Goal: Information Seeking & Learning: Find specific fact

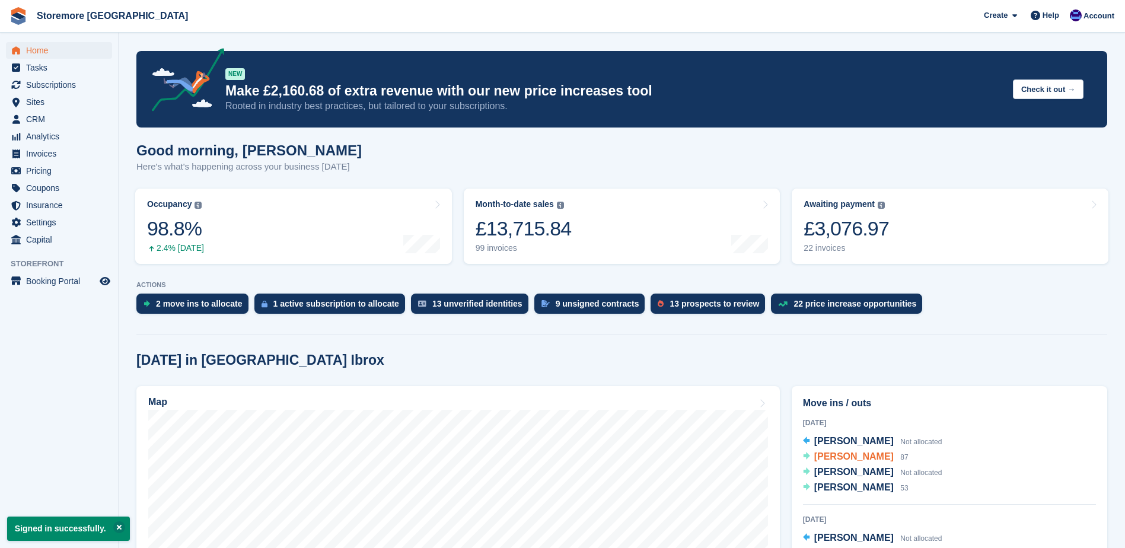
click at [831, 455] on span "[PERSON_NAME]" at bounding box center [853, 456] width 79 height 10
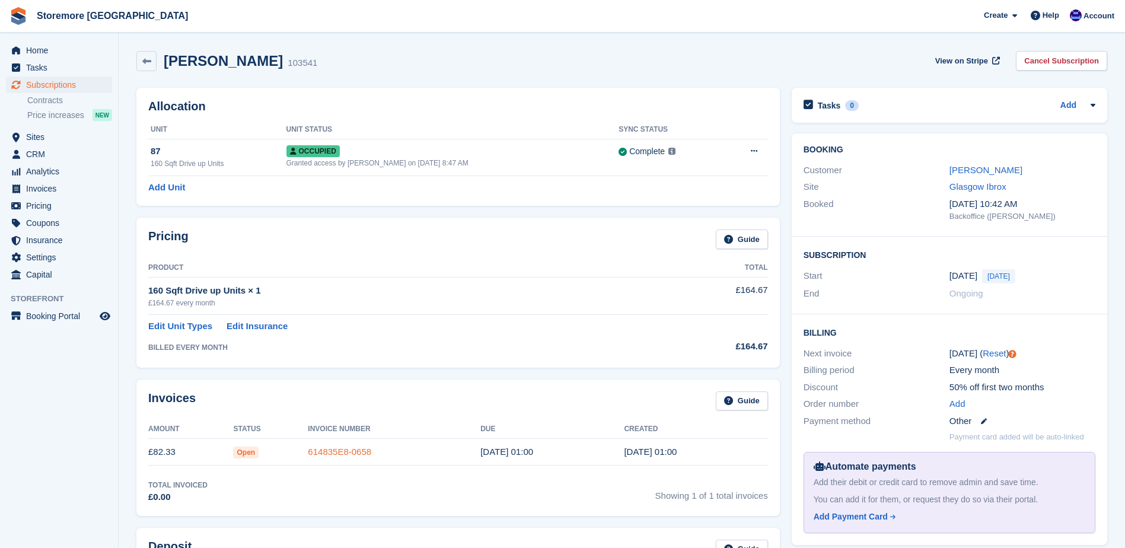
click at [333, 455] on link "614835E8-0658" at bounding box center [339, 451] width 63 height 10
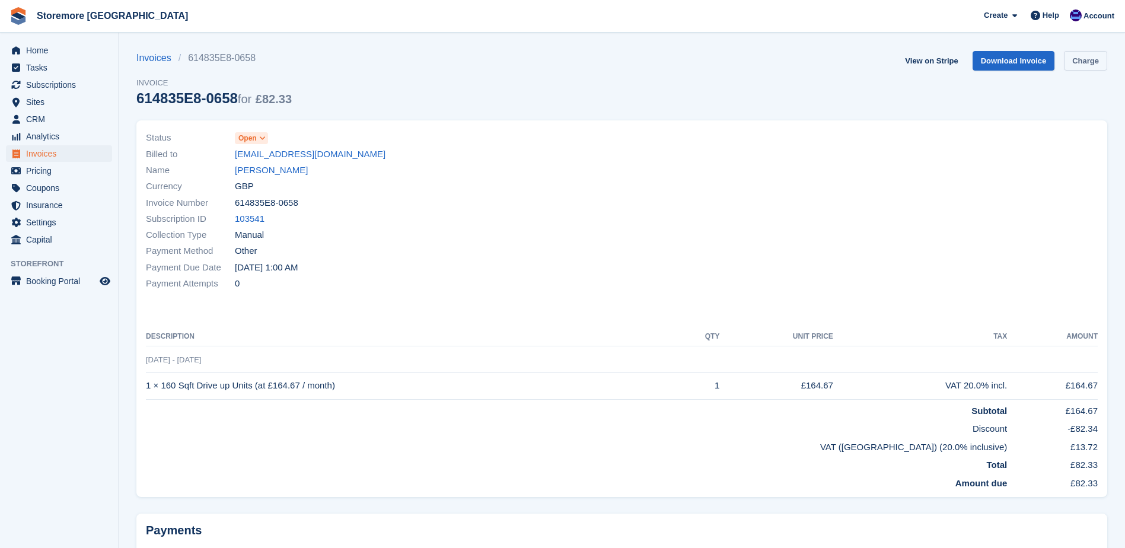
click at [1078, 69] on link "Charge" at bounding box center [1085, 61] width 43 height 20
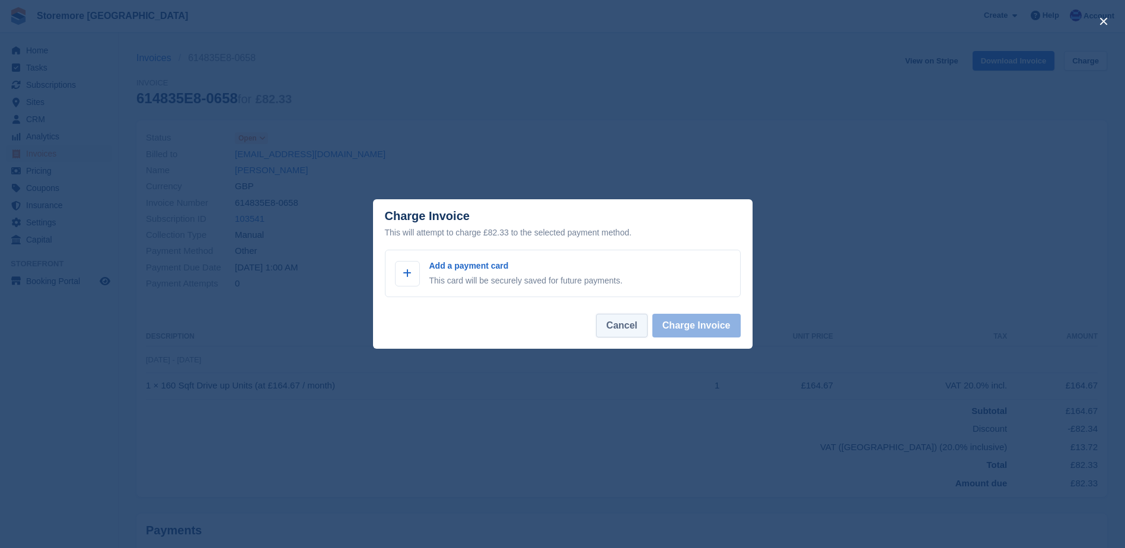
click at [614, 324] on button "Cancel" at bounding box center [621, 326] width 51 height 24
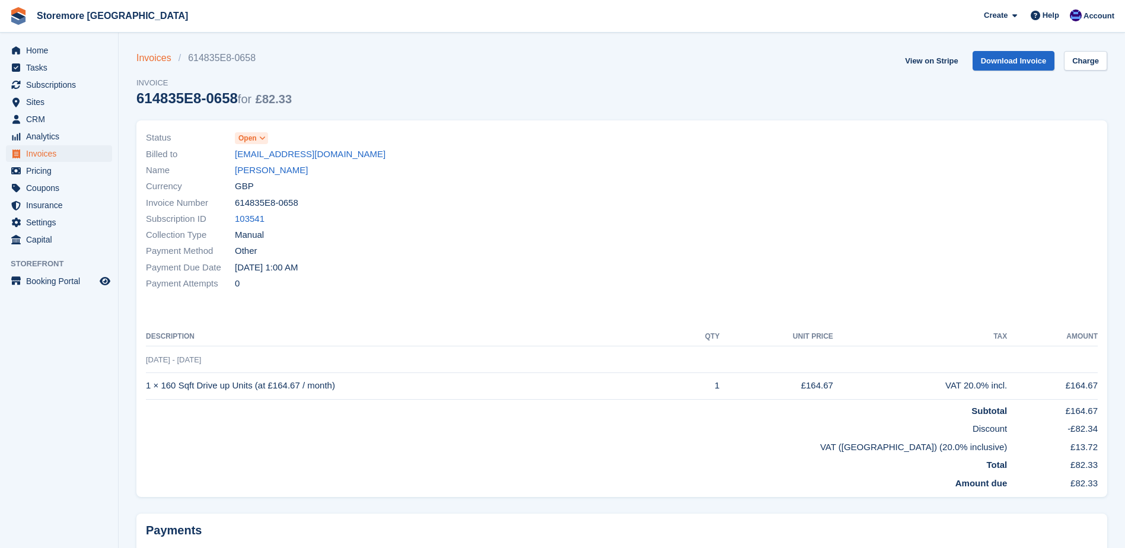
click at [149, 52] on link "Invoices" at bounding box center [157, 58] width 42 height 14
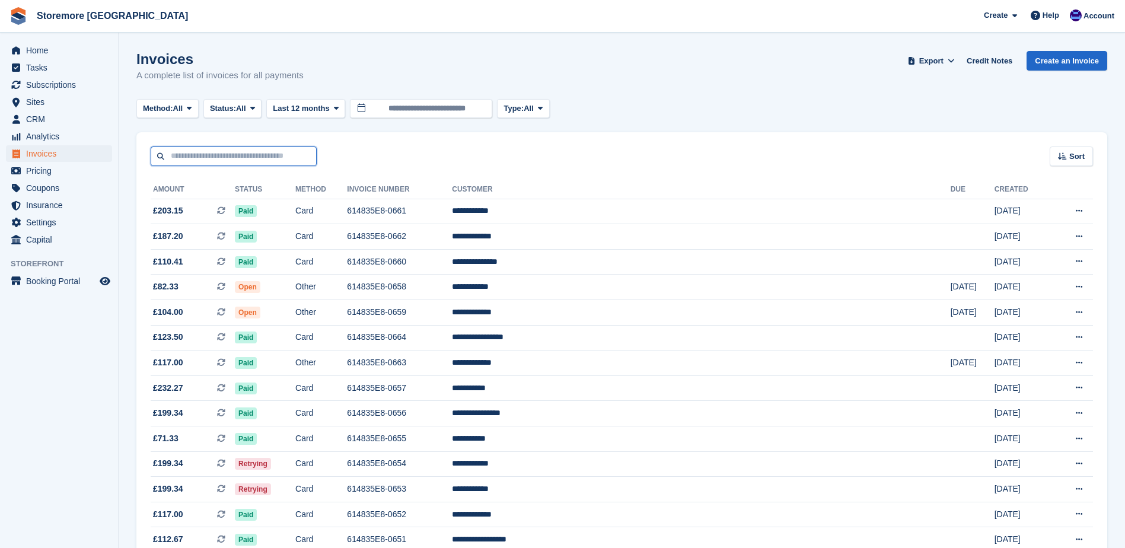
click at [197, 154] on input "text" at bounding box center [234, 156] width 166 height 20
type input "*******"
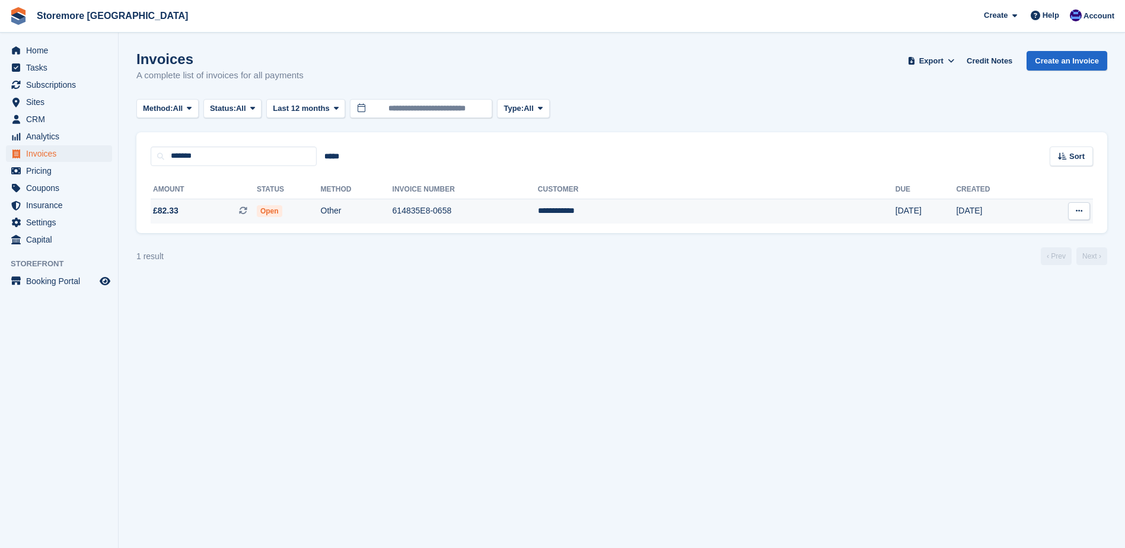
click at [532, 210] on td "614835E8-0658" at bounding box center [464, 211] width 145 height 25
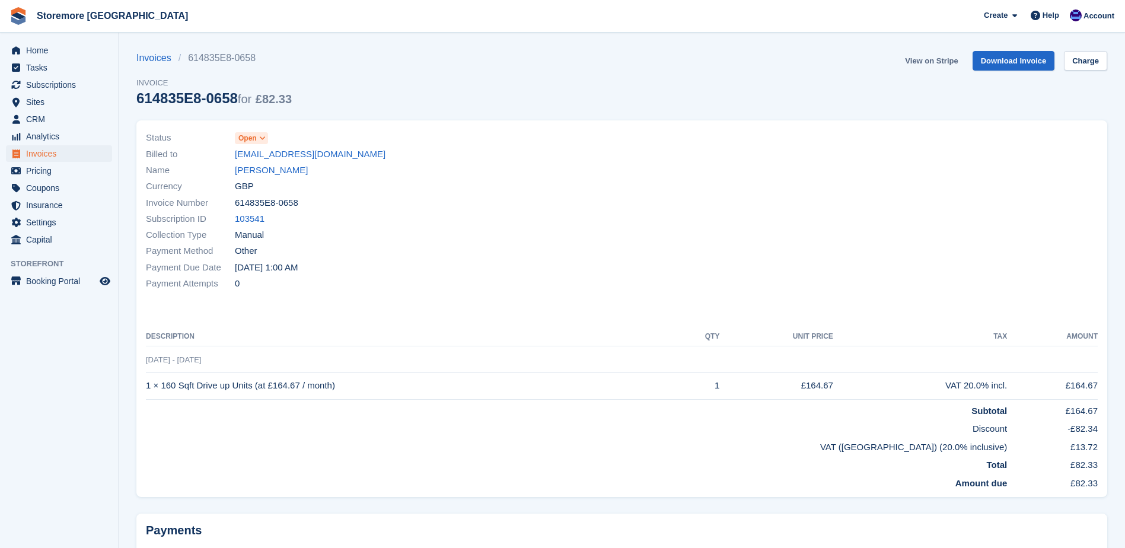
click at [941, 61] on link "View on Stripe" at bounding box center [931, 61] width 62 height 20
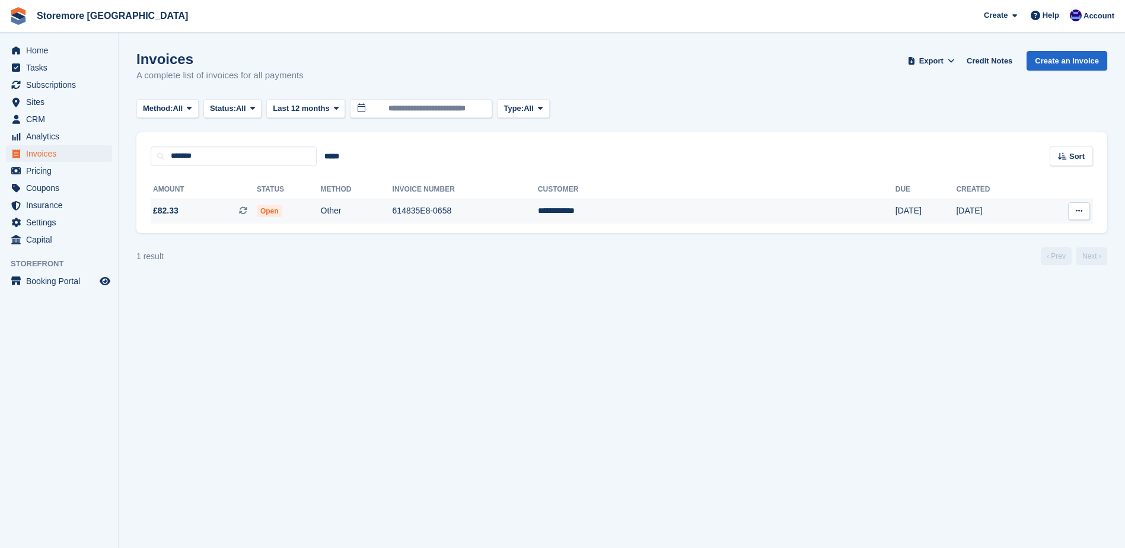
click at [176, 212] on span "£82.33" at bounding box center [165, 211] width 25 height 12
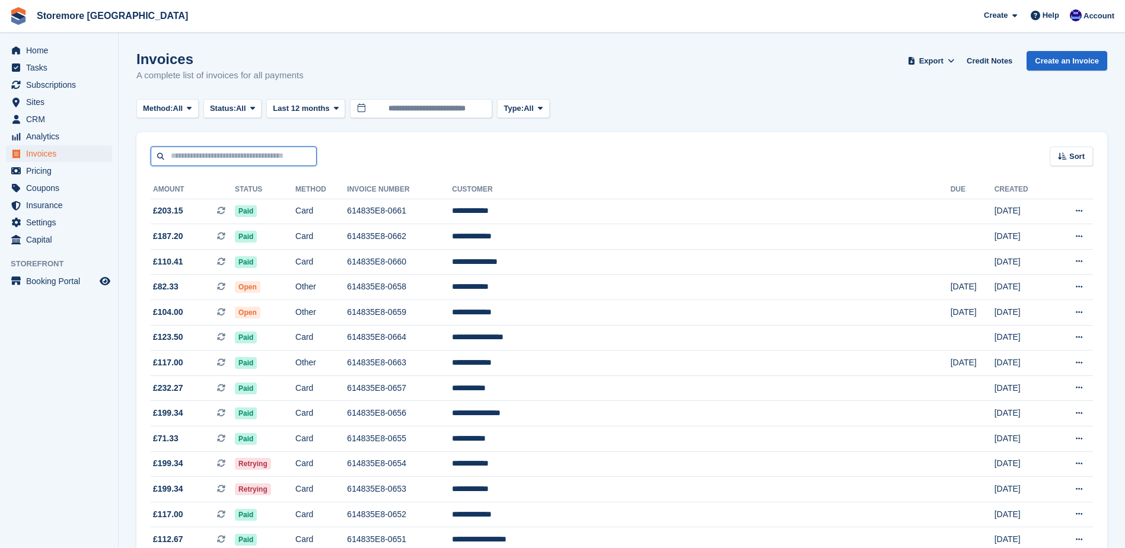
click at [246, 159] on input "text" at bounding box center [234, 156] width 166 height 20
type input "**"
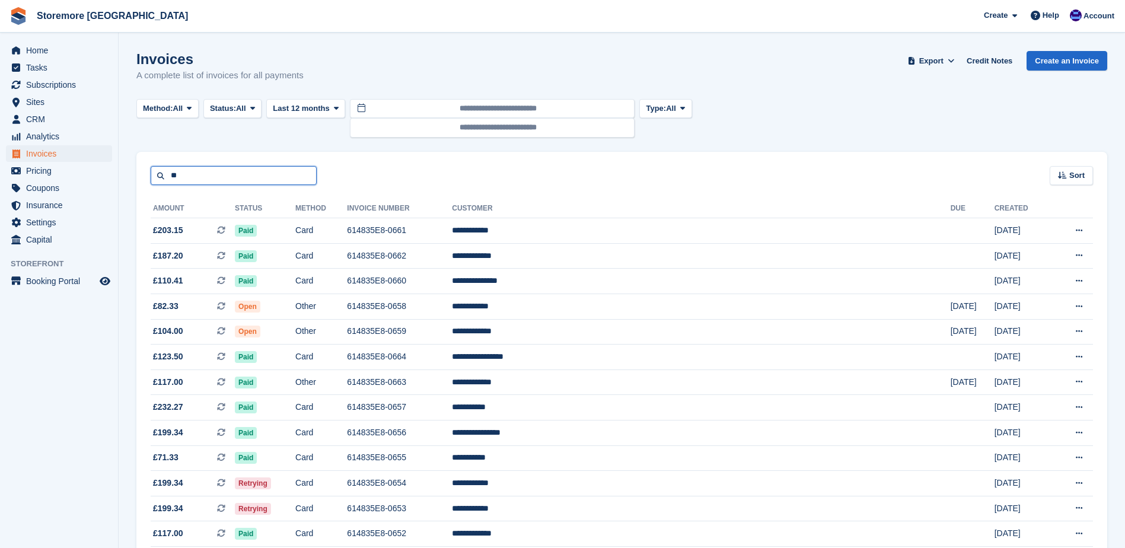
drag, startPoint x: 210, startPoint y: 176, endPoint x: 120, endPoint y: 172, distance: 90.8
type input "****"
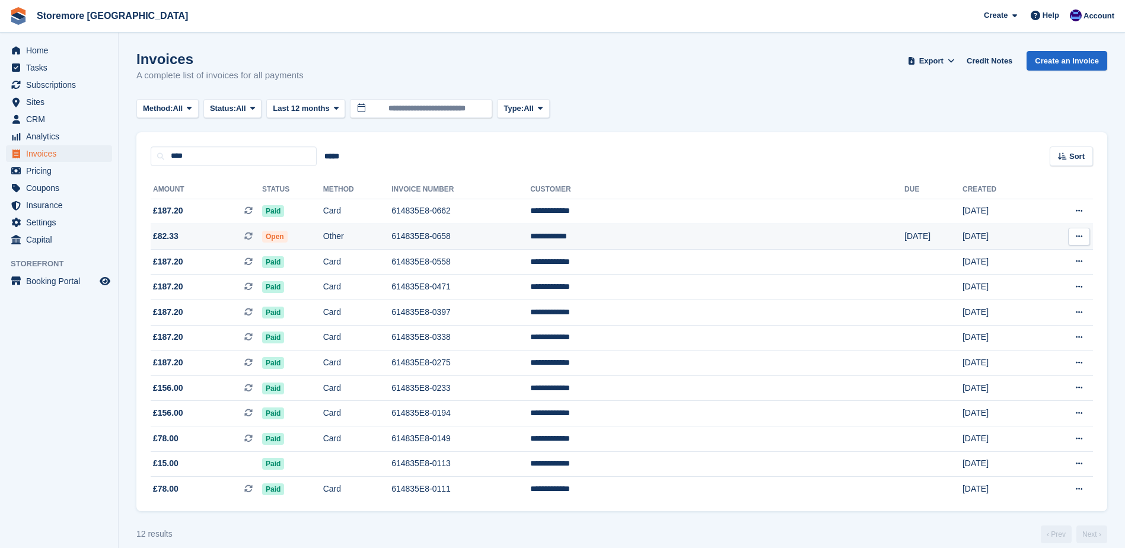
click at [530, 236] on td "614835E8-0658" at bounding box center [460, 236] width 139 height 25
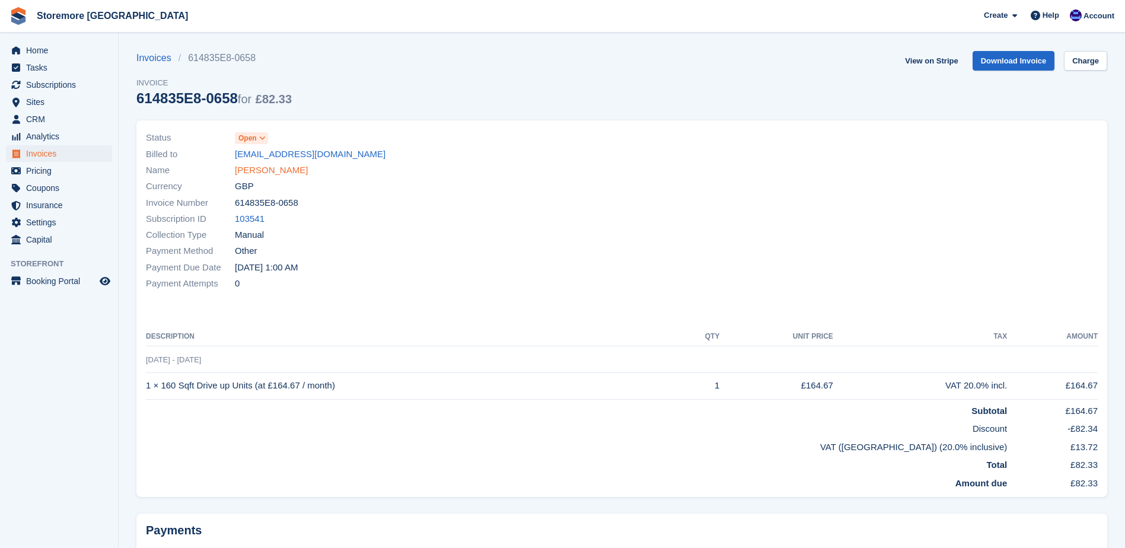
click at [256, 166] on link "[PERSON_NAME]" at bounding box center [271, 171] width 73 height 14
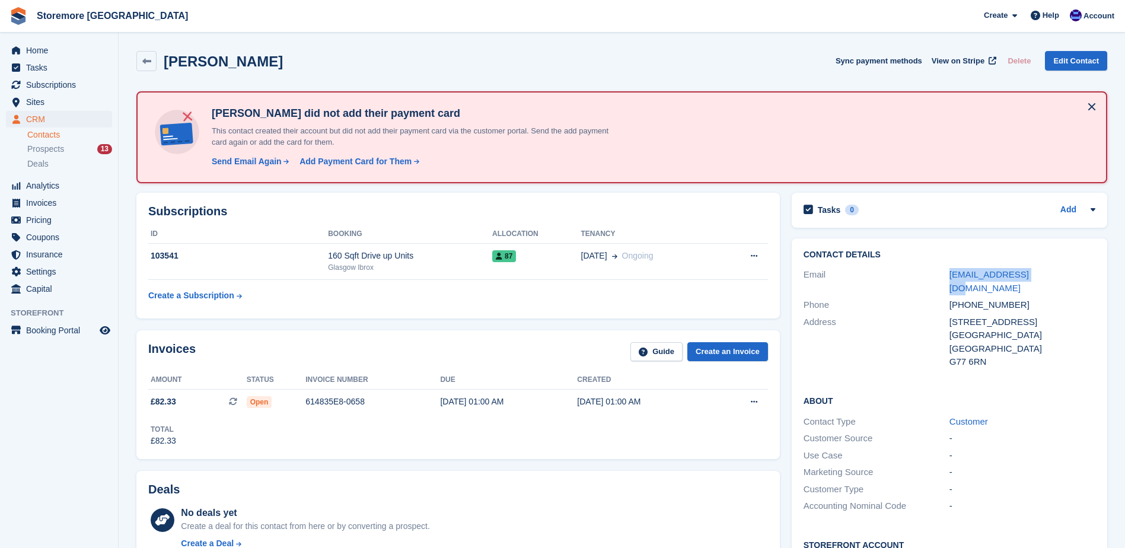
drag, startPoint x: 1036, startPoint y: 274, endPoint x: 938, endPoint y: 276, distance: 97.8
click at [938, 276] on div "Email nmcateer@gmail.com" at bounding box center [949, 281] width 292 height 30
copy div "[EMAIL_ADDRESS][DOMAIN_NAME]"
click at [368, 400] on div "This is a recurring subscription invoice." at bounding box center [331, 402] width 157 height 26
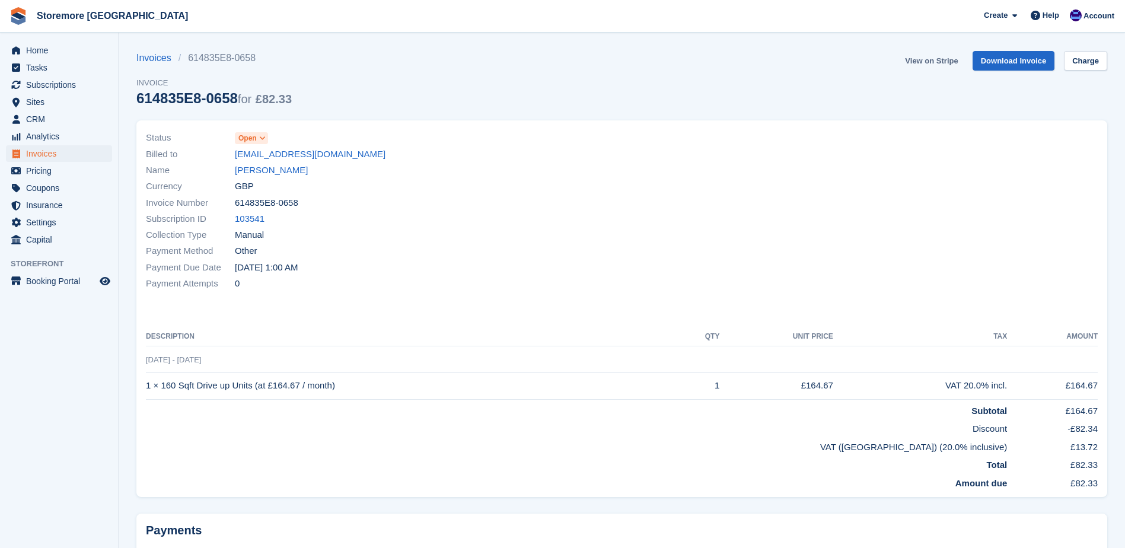
click at [939, 61] on link "View on Stripe" at bounding box center [931, 61] width 62 height 20
click at [68, 84] on span "Subscriptions" at bounding box center [61, 84] width 71 height 17
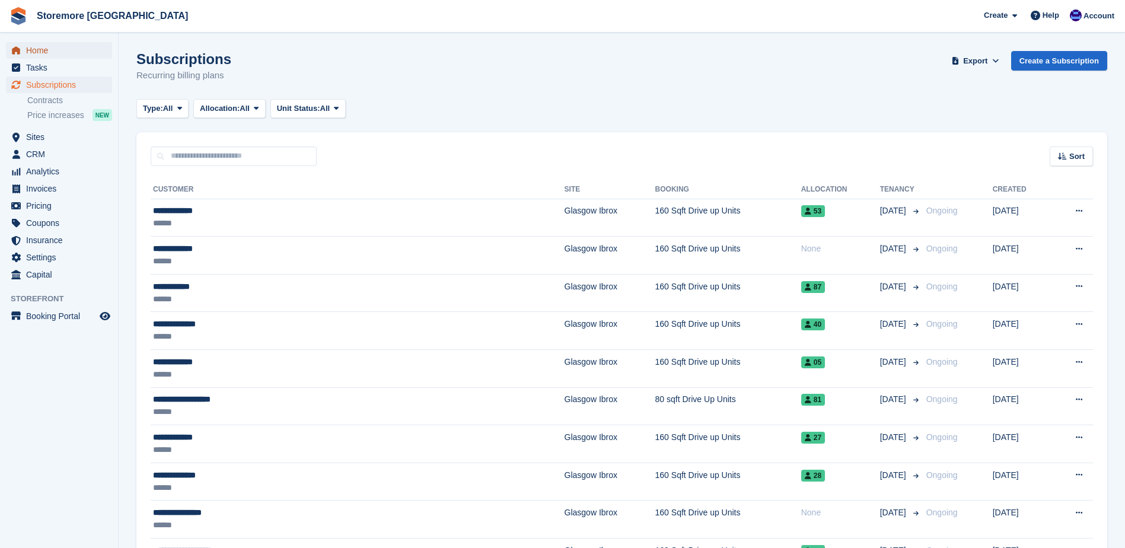
drag, startPoint x: 36, startPoint y: 47, endPoint x: 353, endPoint y: 91, distance: 320.2
click at [36, 47] on span "Home" at bounding box center [61, 50] width 71 height 17
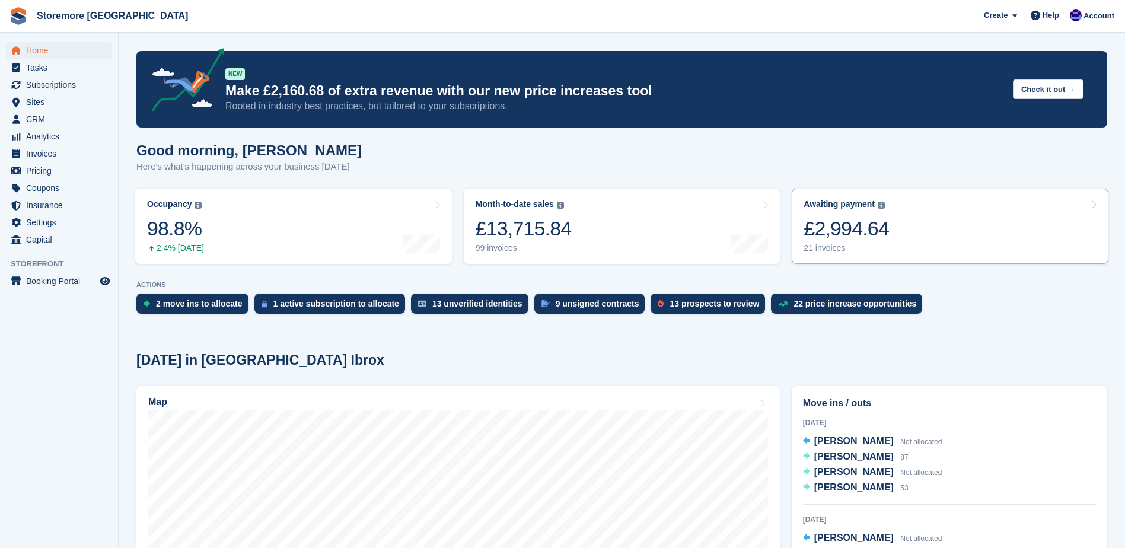
click at [938, 232] on link "Awaiting payment The total outstanding balance on all open invoices. £2,994.64 …" at bounding box center [949, 226] width 317 height 75
